Goal: Check status: Check status

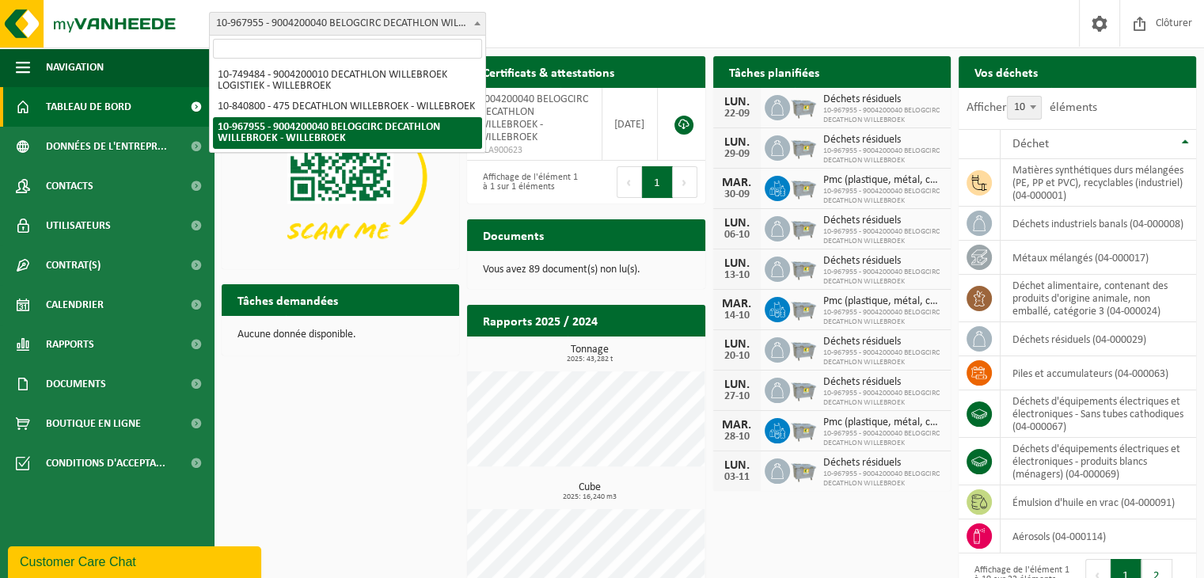
click at [388, 26] on span "10-967955 - 9004200040 BELOGCIRC DECATHLON WILLEBROEK - WILLEBROEK" at bounding box center [347, 24] width 275 height 22
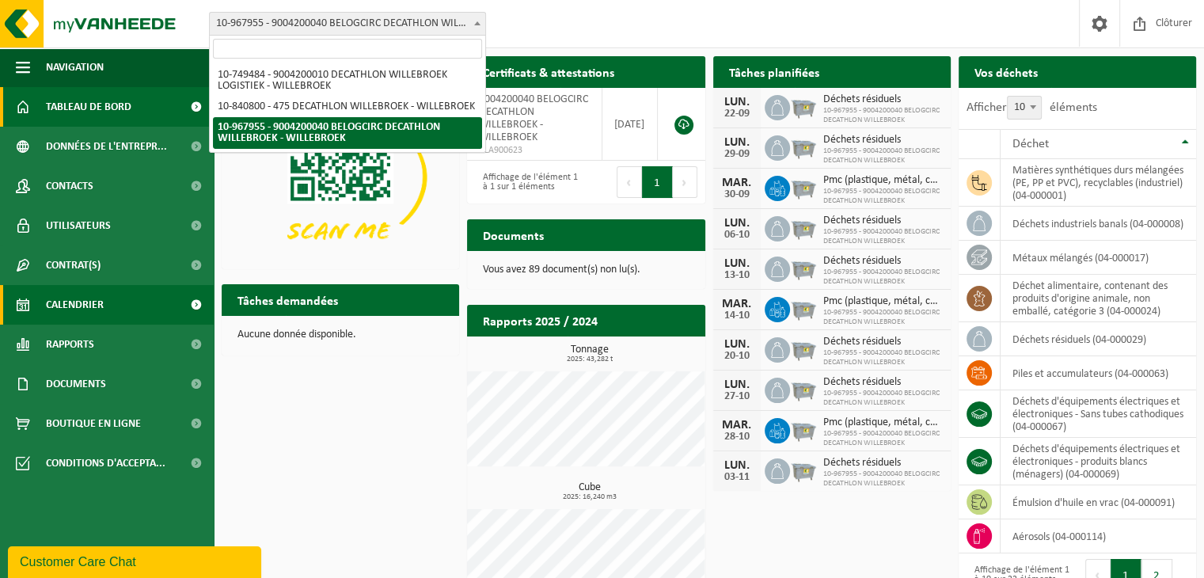
click at [81, 310] on span "Calendrier" at bounding box center [75, 305] width 58 height 40
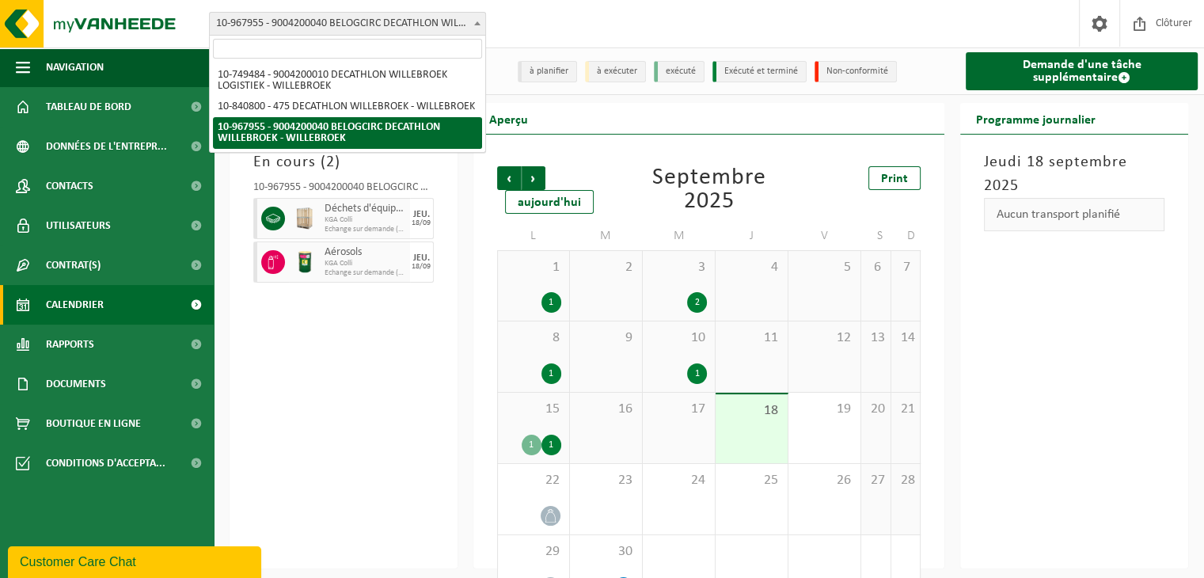
click at [444, 25] on span "10-967955 - 9004200040 BELOGCIRC DECATHLON WILLEBROEK - WILLEBROEK" at bounding box center [347, 24] width 275 height 22
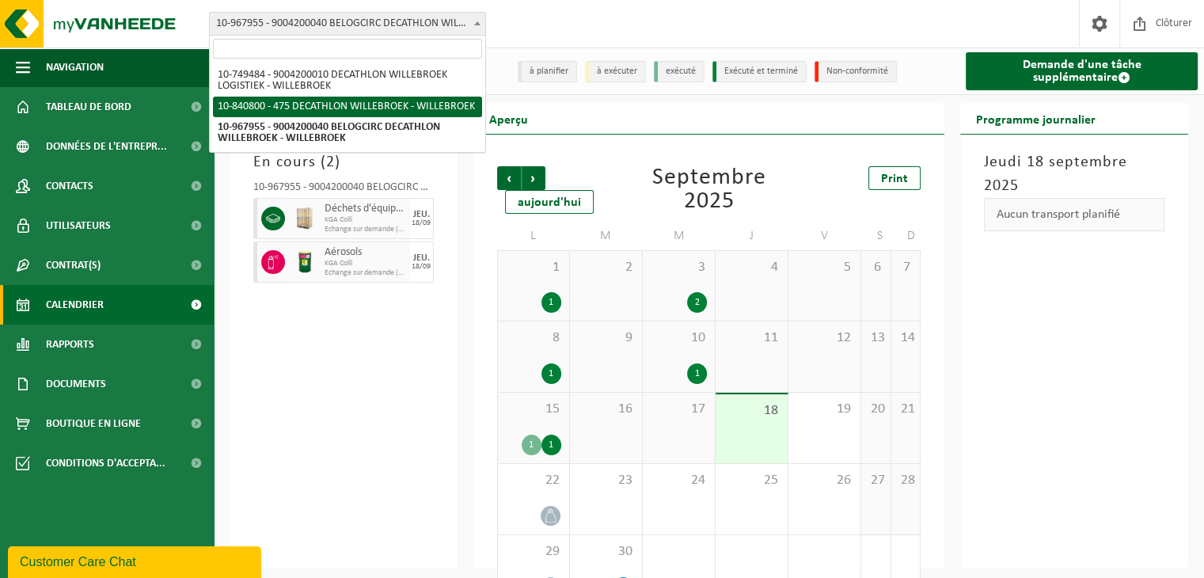
select select "92043"
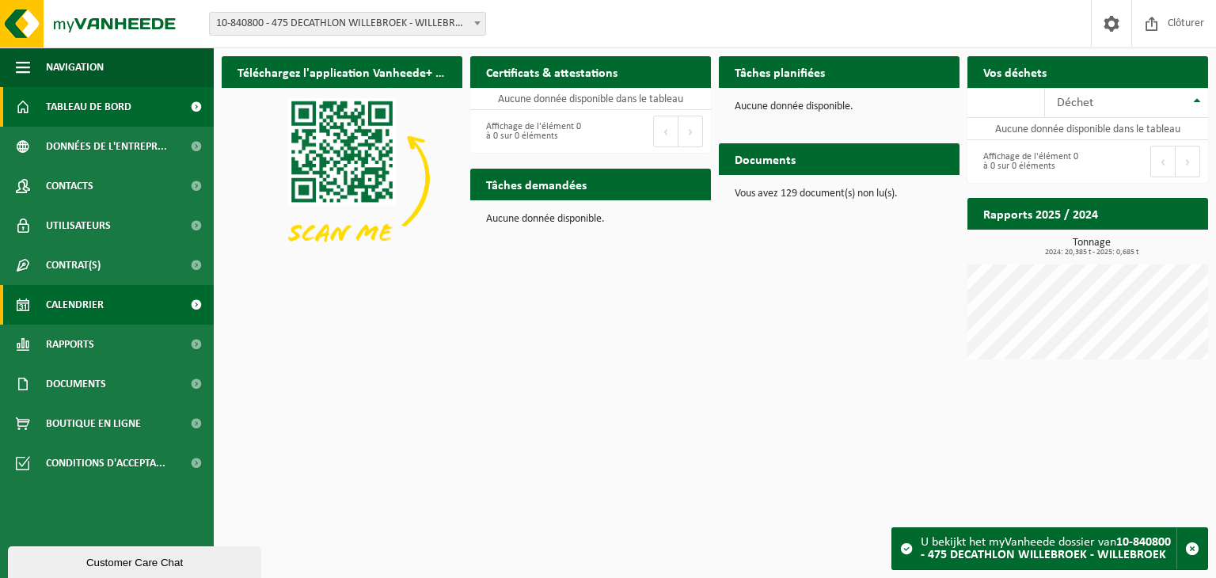
click at [74, 314] on span "Calendrier" at bounding box center [75, 305] width 58 height 40
